Goal: Task Accomplishment & Management: Use online tool/utility

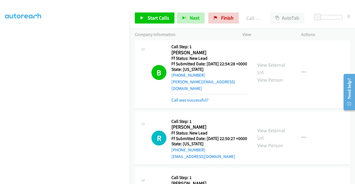
scroll to position [126, 0]
drag, startPoint x: 226, startPoint y: 11, endPoint x: 223, endPoint y: 18, distance: 7.3
click at [226, 11] on div "Start Calls Pause Next Finish Call Completed AutoTab AutoTab 0" at bounding box center [242, 17] width 225 height 21
drag, startPoint x: 223, startPoint y: 18, endPoint x: 204, endPoint y: 30, distance: 23.2
click at [223, 18] on span "Finish" at bounding box center [227, 18] width 12 height 6
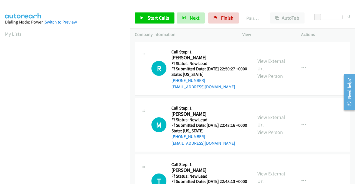
click at [326, 40] on td "R Callback Scheduled Call Step: 1 Rory Bluhm America/Chicago Ff Status: New Lea…" at bounding box center [242, 68] width 225 height 57
click at [216, 21] on link "Finish" at bounding box center [223, 17] width 30 height 11
click at [148, 17] on span "Start Calls" at bounding box center [158, 18] width 22 height 6
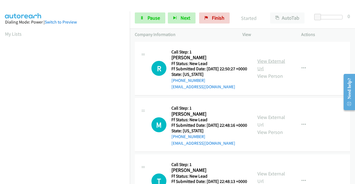
click at [276, 63] on link "View External Url" at bounding box center [271, 65] width 28 height 14
click at [274, 126] on link "View External Url" at bounding box center [271, 121] width 28 height 14
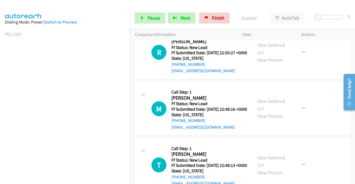
scroll to position [28, 0]
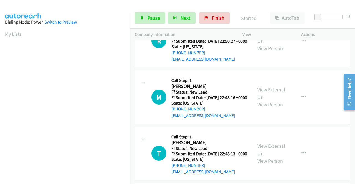
click at [270, 157] on link "View External Url" at bounding box center [271, 150] width 28 height 14
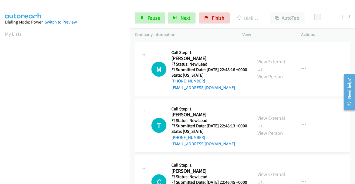
scroll to position [111, 0]
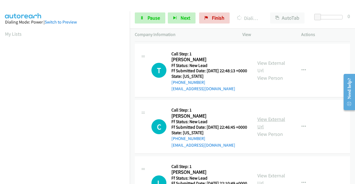
click at [273, 130] on link "View External Url" at bounding box center [271, 123] width 28 height 14
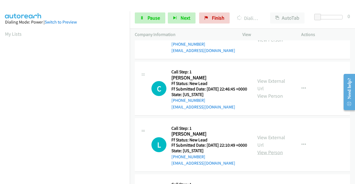
scroll to position [194, 0]
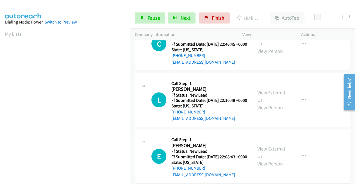
click at [269, 103] on link "View External Url" at bounding box center [271, 97] width 28 height 14
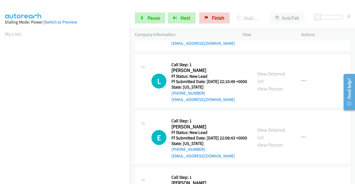
scroll to position [222, 0]
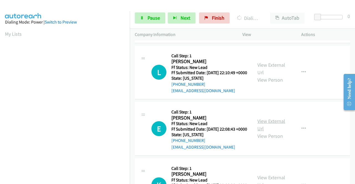
click at [272, 132] on link "View External Url" at bounding box center [271, 125] width 28 height 14
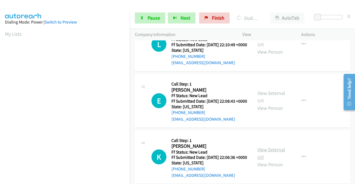
scroll to position [305, 0]
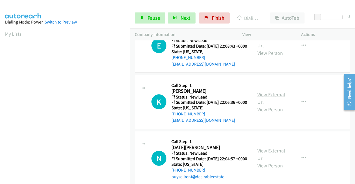
click at [267, 105] on link "View External Url" at bounding box center [271, 98] width 28 height 14
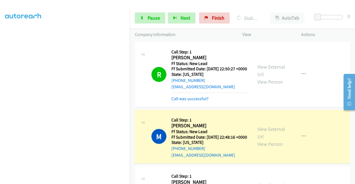
scroll to position [0, 0]
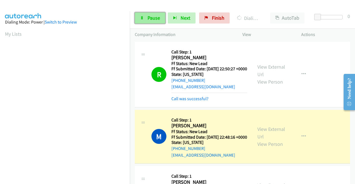
click at [151, 19] on span "Pause" at bounding box center [153, 18] width 12 height 6
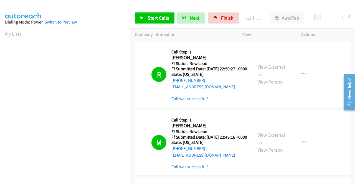
scroll to position [31, 0]
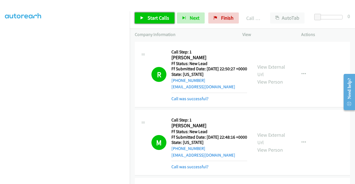
click at [148, 19] on span "Start Calls" at bounding box center [158, 18] width 22 height 6
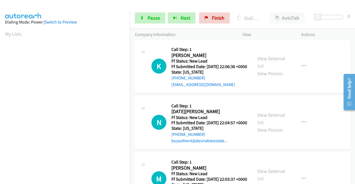
scroll to position [400, 0]
click at [276, 126] on link "View External Url" at bounding box center [271, 119] width 28 height 14
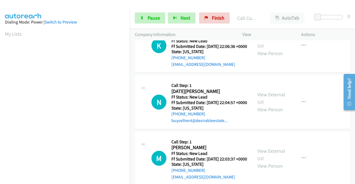
scroll to position [455, 0]
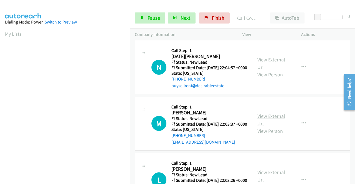
click at [272, 127] on link "View External Url" at bounding box center [271, 120] width 28 height 14
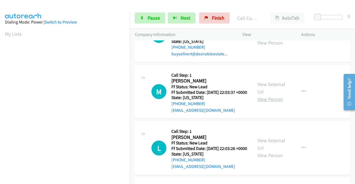
scroll to position [511, 0]
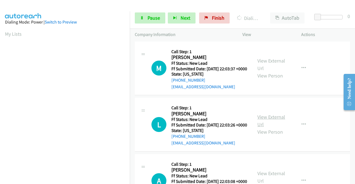
click at [269, 128] on link "View External Url" at bounding box center [271, 121] width 28 height 14
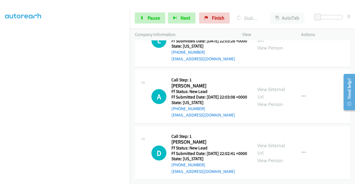
scroll to position [621, 0]
click at [274, 100] on link "View External Url" at bounding box center [271, 93] width 28 height 14
click at [269, 142] on link "View External Url" at bounding box center [271, 149] width 28 height 14
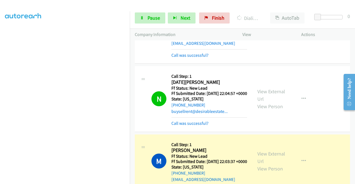
scroll to position [0, 0]
click at [190, 132] on div "N Callback Scheduled Call Step: 1 Noel Rust America/New_York Ff Status: New Lea…" at bounding box center [242, 99] width 215 height 66
click at [191, 126] on link "Call was successful?" at bounding box center [189, 123] width 37 height 5
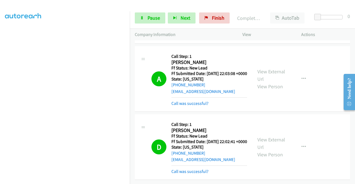
scroll to position [758, 0]
drag, startPoint x: 210, startPoint y: 17, endPoint x: 194, endPoint y: 26, distance: 18.4
click at [212, 17] on span "Finish" at bounding box center [218, 18] width 12 height 6
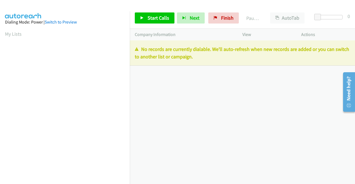
drag, startPoint x: 313, startPoint y: 100, endPoint x: 299, endPoint y: 86, distance: 20.2
click at [312, 99] on div "+1 415-964-1034 Call failed - Please reload the list and try again The Callbar …" at bounding box center [242, 112] width 225 height 144
click at [229, 21] on span "Finish" at bounding box center [227, 18] width 12 height 6
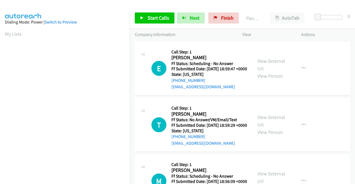
click at [313, 102] on td "T Callback Scheduled Call Step: 1 [PERSON_NAME] America/Los_Angeles Ff Status: …" at bounding box center [242, 125] width 225 height 57
click at [270, 66] on link "View External Url" at bounding box center [271, 65] width 28 height 14
click at [272, 126] on link "View External Url" at bounding box center [271, 121] width 28 height 14
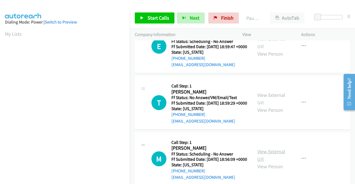
scroll to position [55, 0]
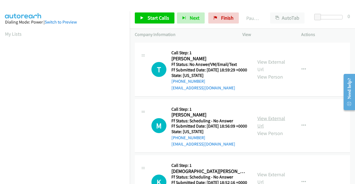
click at [272, 129] on link "View External Url" at bounding box center [271, 122] width 28 height 14
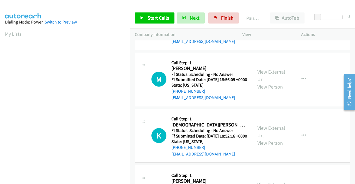
scroll to position [111, 0]
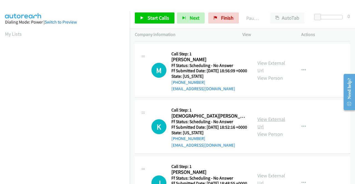
click at [271, 130] on link "View External Url" at bounding box center [271, 123] width 28 height 14
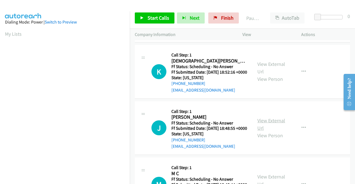
scroll to position [166, 0]
click at [265, 131] on link "View External Url" at bounding box center [271, 124] width 28 height 14
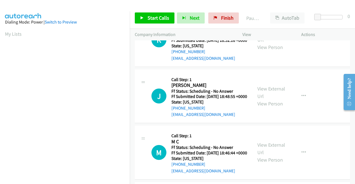
scroll to position [222, 0]
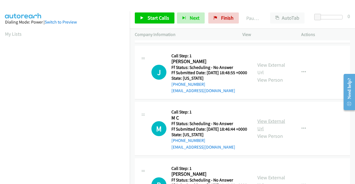
click at [268, 132] on link "View External Url" at bounding box center [271, 125] width 28 height 14
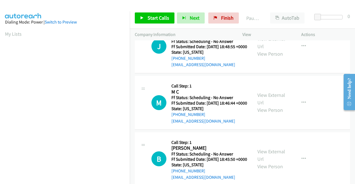
scroll to position [277, 0]
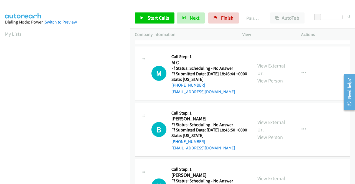
click at [273, 141] on div "View External Url View Person" at bounding box center [271, 130] width 29 height 22
click at [273, 133] on link "View External Url" at bounding box center [271, 126] width 28 height 14
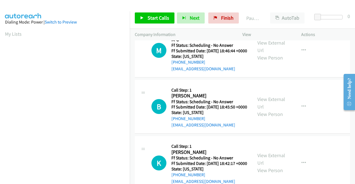
scroll to position [333, 0]
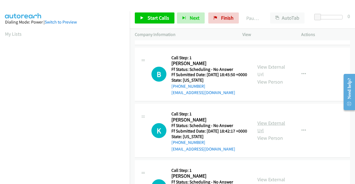
click at [264, 134] on link "View External Url" at bounding box center [271, 127] width 28 height 14
click at [144, 21] on link "Start Calls" at bounding box center [155, 17] width 40 height 11
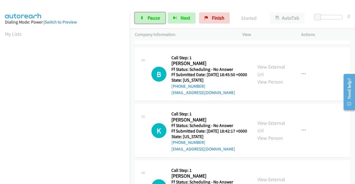
click at [150, 17] on span "Pause" at bounding box center [153, 18] width 12 height 6
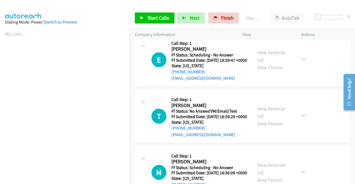
scroll to position [0, 0]
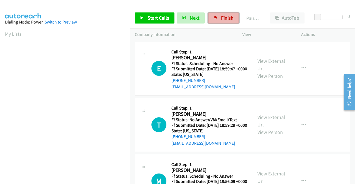
click at [218, 21] on link "Finish" at bounding box center [223, 17] width 30 height 11
